Goal: Find contact information: Find contact information

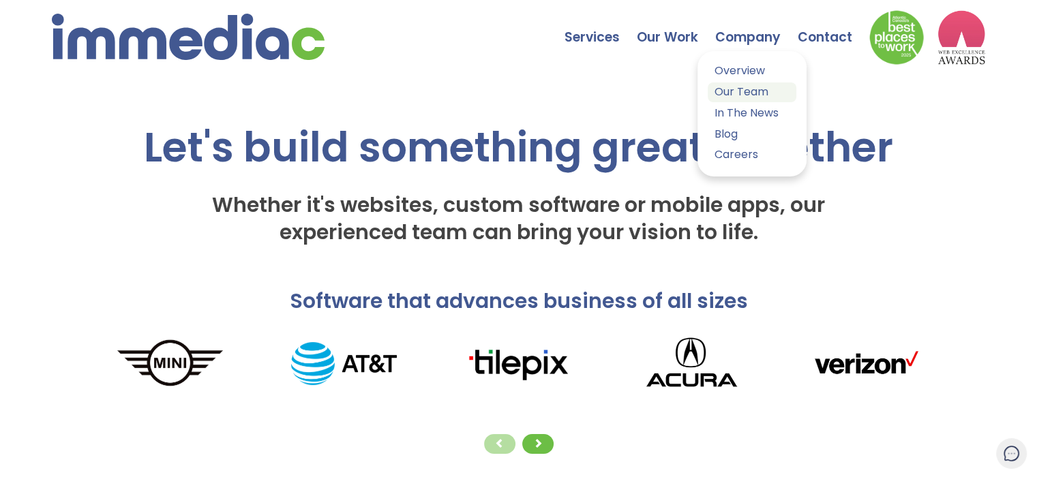
click at [755, 97] on link "Our Team" at bounding box center [752, 93] width 89 height 20
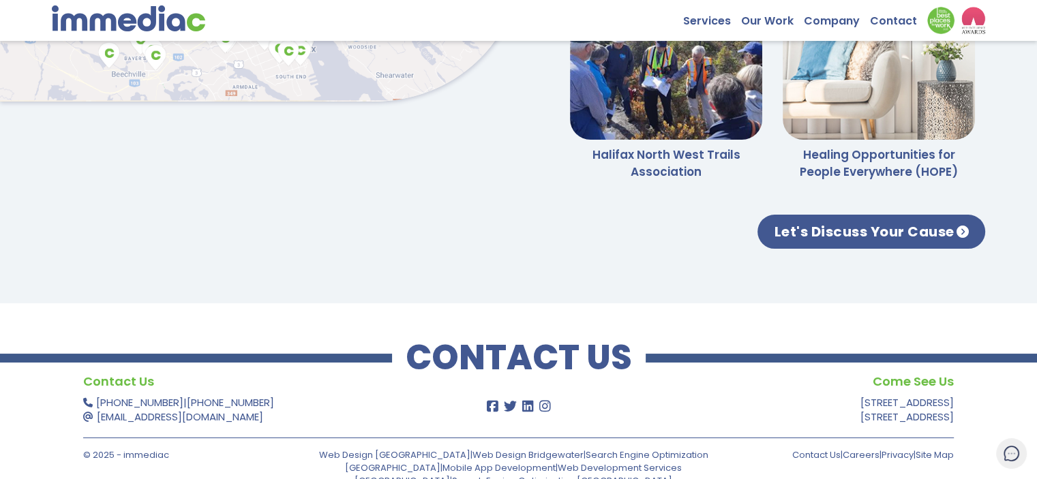
scroll to position [3309, 0]
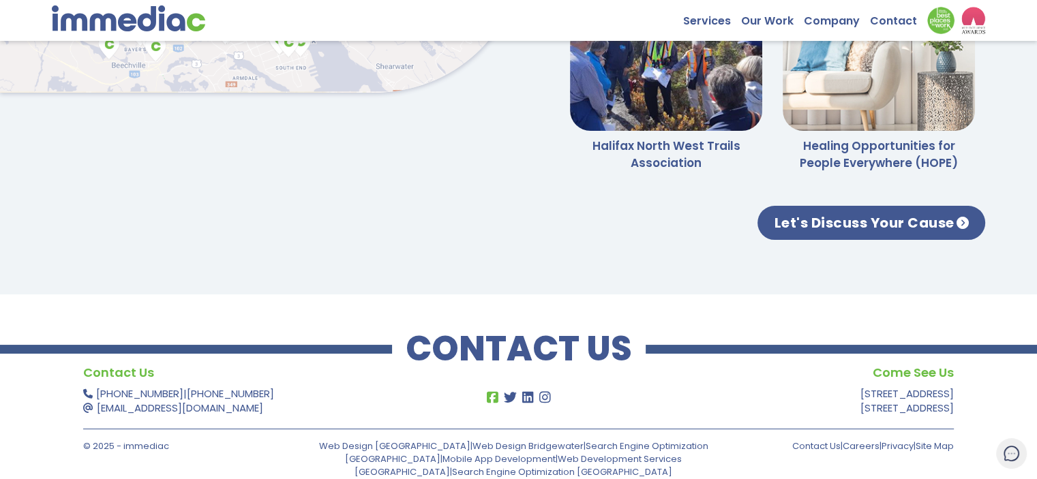
click at [492, 396] on icon at bounding box center [492, 397] width 14 height 13
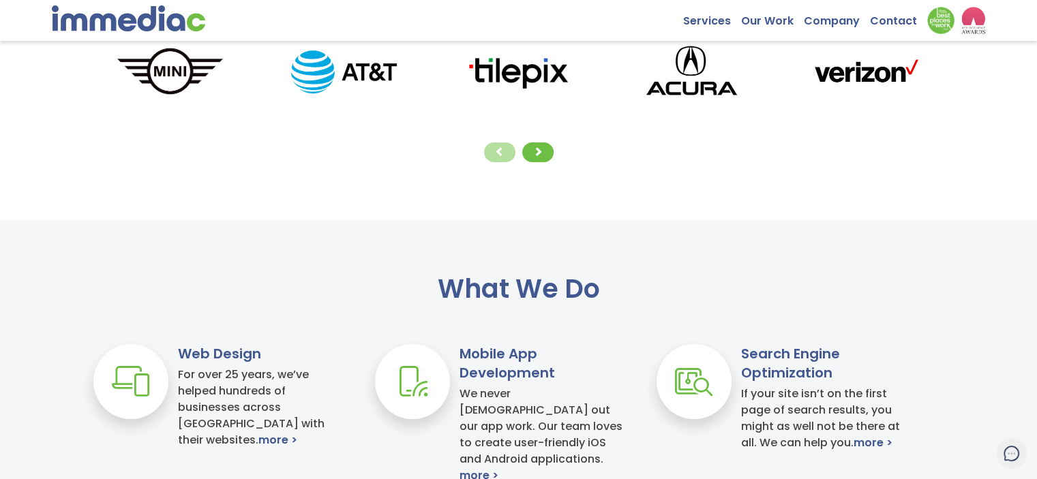
scroll to position [0, 0]
